Goal: Communication & Community: Connect with others

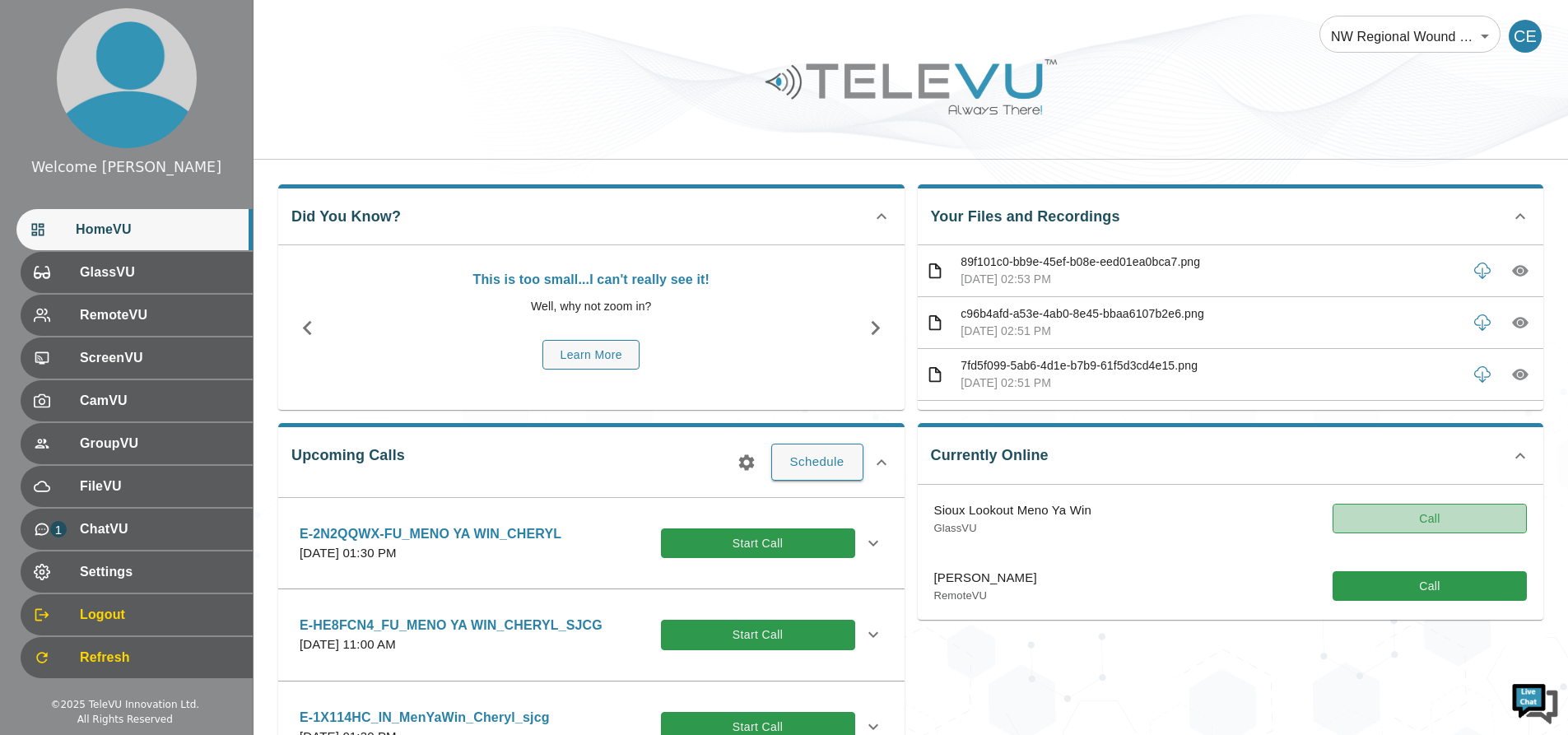
click at [1354, 517] on button "Call" at bounding box center [1429, 518] width 194 height 30
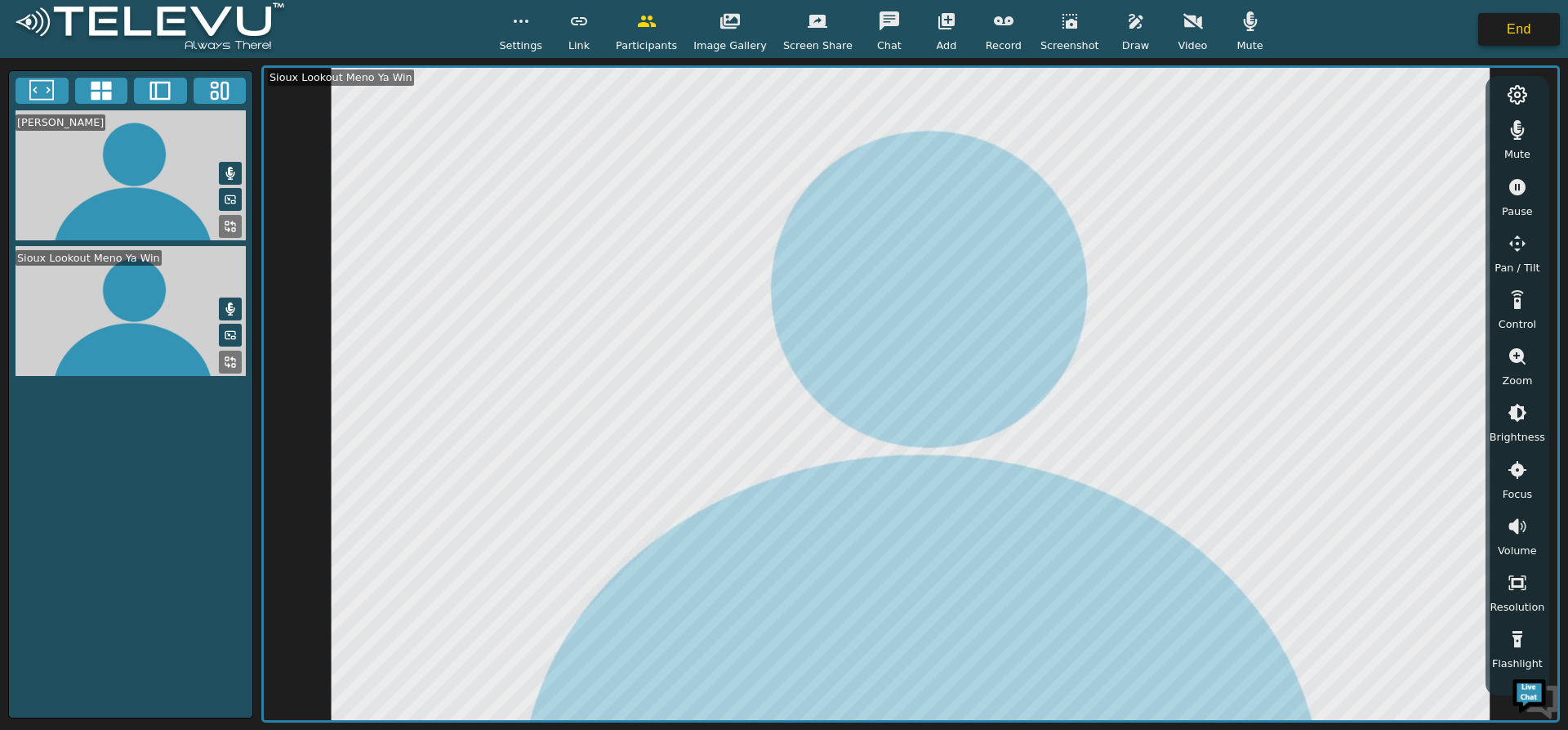
click at [1493, 30] on button "End" at bounding box center [1519, 29] width 82 height 33
